Goal: Navigation & Orientation: Find specific page/section

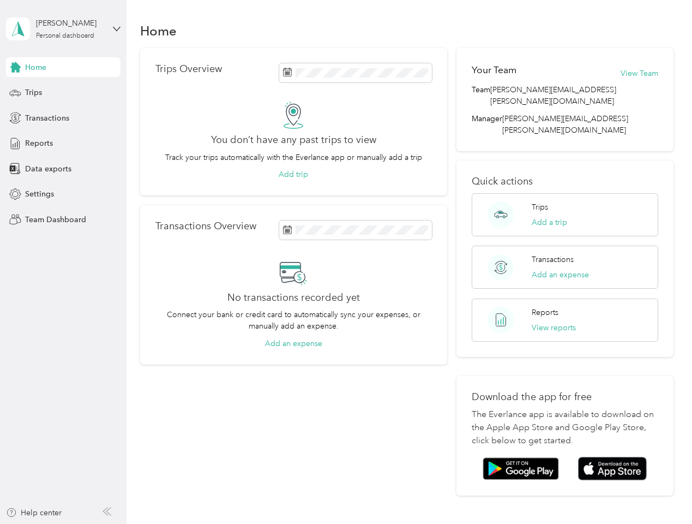
click at [346, 262] on div "No transactions recorded yet Connect your bank or credit card to automatically …" at bounding box center [294, 304] width 277 height 91
click at [63, 29] on div "[PERSON_NAME]" at bounding box center [70, 22] width 68 height 11
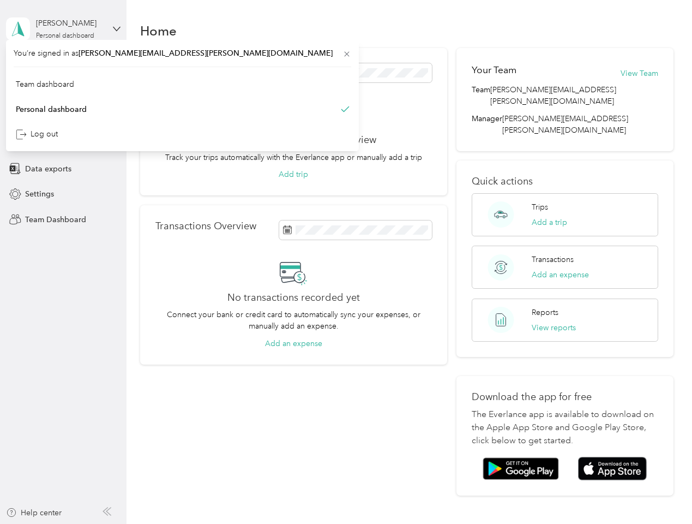
click at [63, 67] on div "You’re signed in as [PERSON_NAME][EMAIL_ADDRESS][PERSON_NAME][DOMAIN_NAME] Team…" at bounding box center [182, 95] width 353 height 111
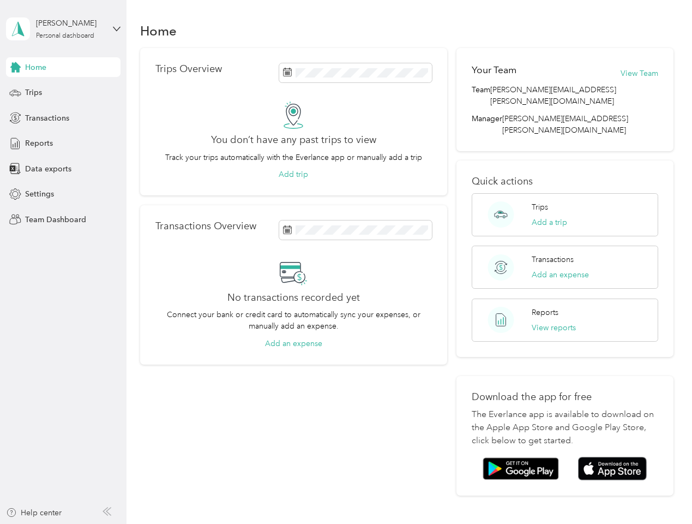
click at [15, 67] on div "You’re signed in as [PERSON_NAME][EMAIL_ADDRESS][PERSON_NAME][DOMAIN_NAME] Team…" at bounding box center [182, 95] width 353 height 111
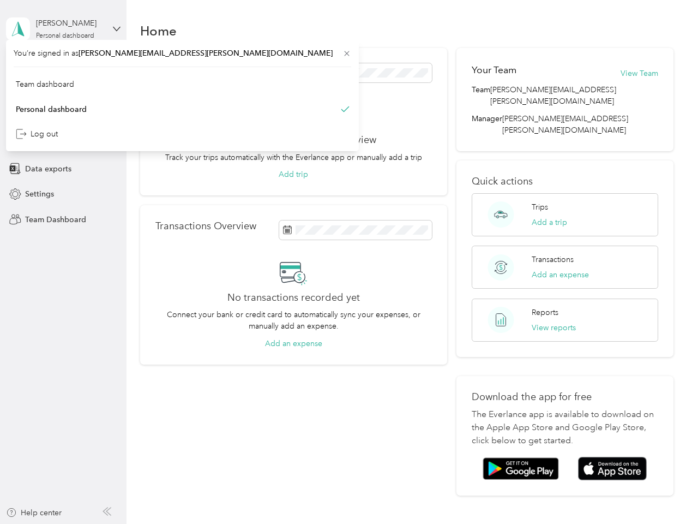
click at [63, 93] on div "Trips" at bounding box center [63, 93] width 115 height 20
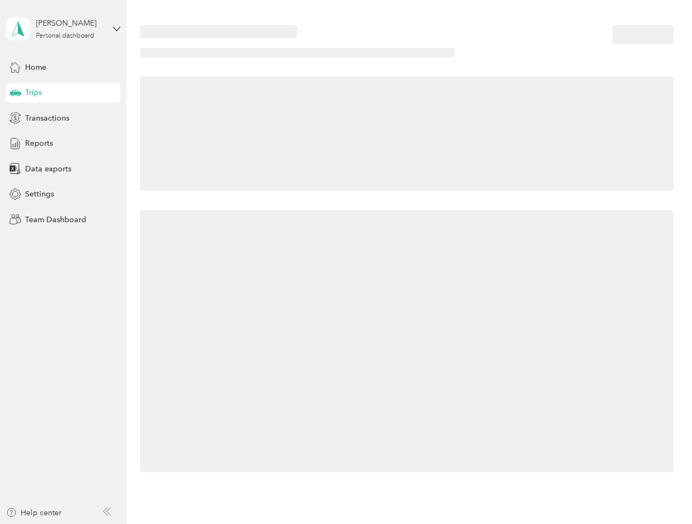
click at [15, 93] on icon at bounding box center [15, 91] width 11 height 5
click at [63, 118] on span "Transactions" at bounding box center [47, 117] width 44 height 11
click at [15, 118] on icon at bounding box center [15, 118] width 12 height 12
click at [63, 144] on div "Reports" at bounding box center [63, 144] width 115 height 20
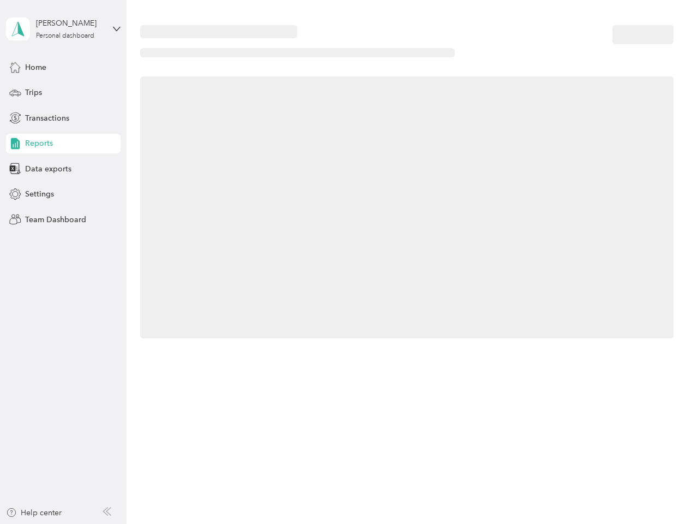
click at [15, 144] on icon at bounding box center [15, 144] width 12 height 12
